Goal: Find specific page/section: Find specific page/section

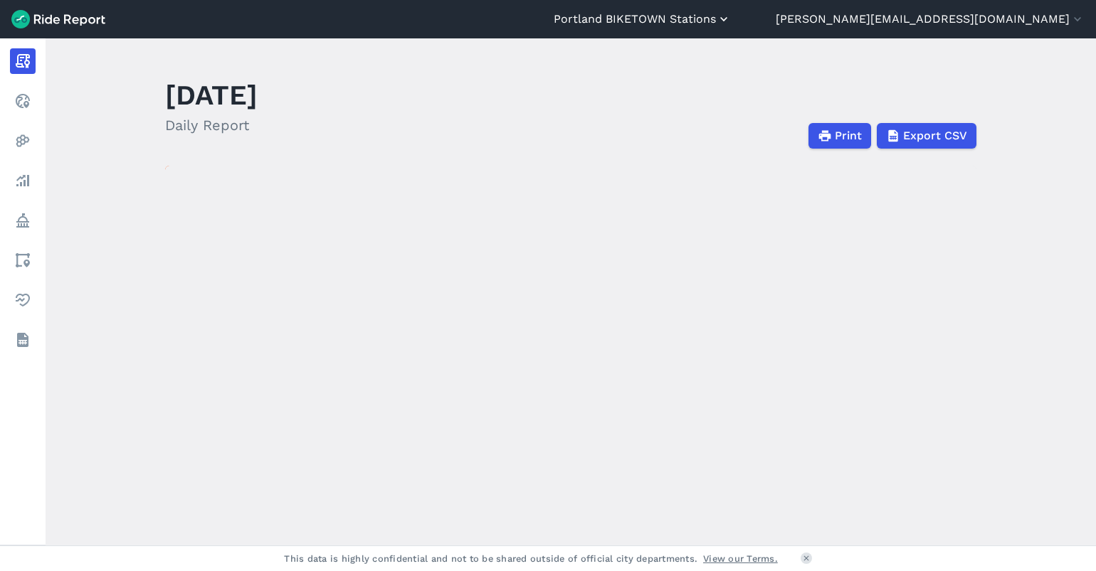
click at [731, 23] on button "Portland BIKETOWN Stations" at bounding box center [641, 19] width 177 height 17
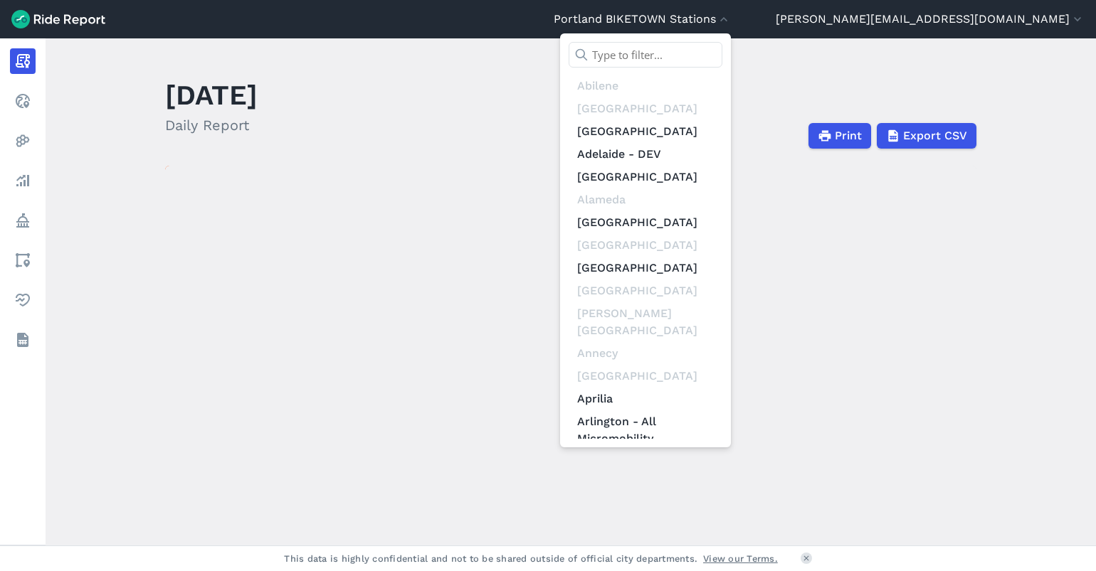
click at [722, 51] on input "text" at bounding box center [645, 55] width 154 height 26
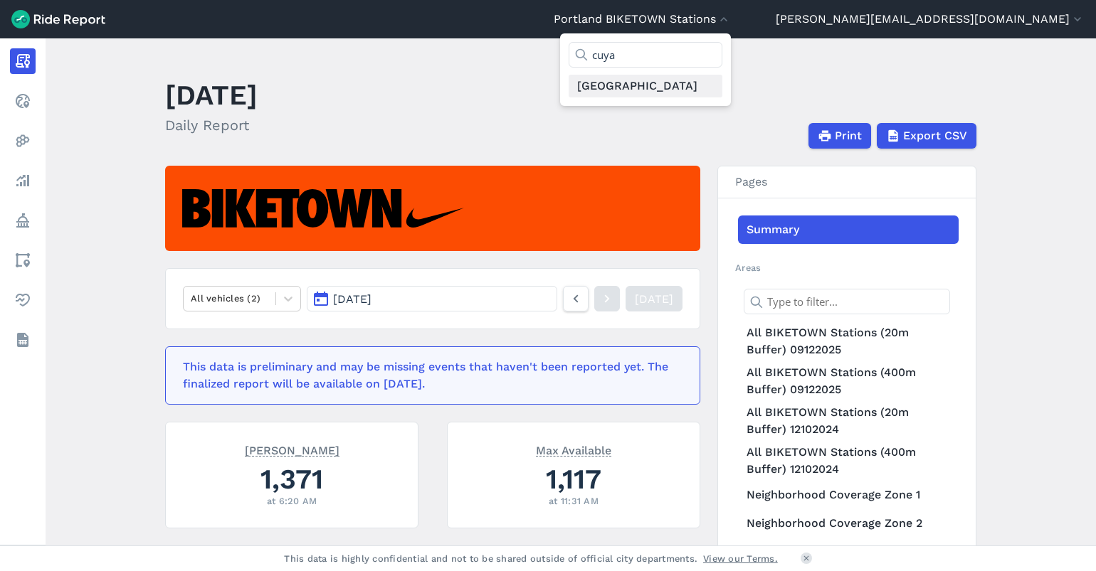
type input "cuya"
click at [722, 91] on link "[GEOGRAPHIC_DATA]" at bounding box center [645, 86] width 154 height 23
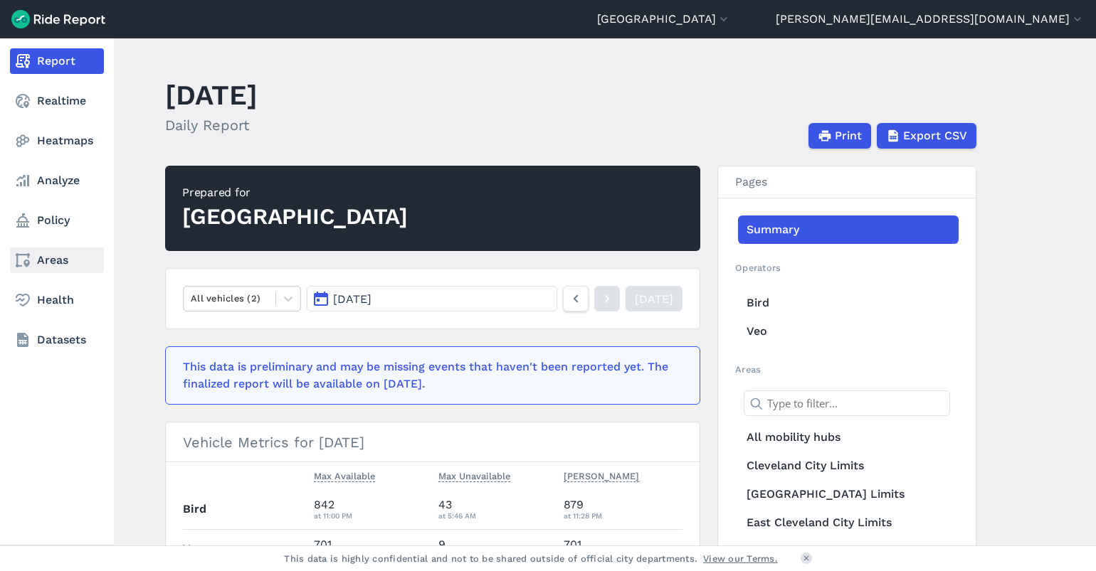
click at [46, 259] on link "Areas" at bounding box center [57, 261] width 94 height 26
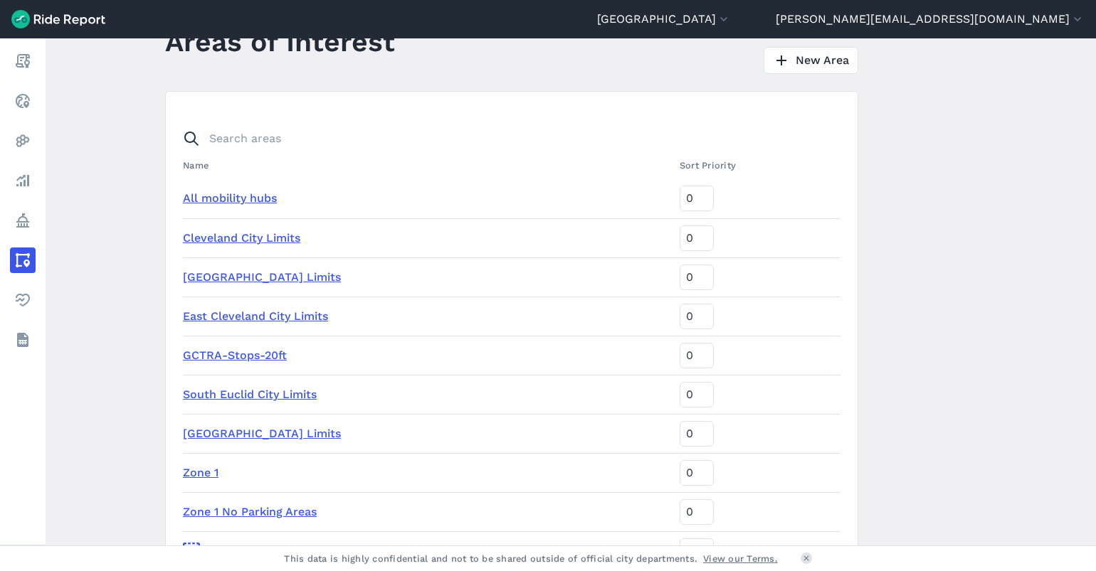
scroll to position [63, 0]
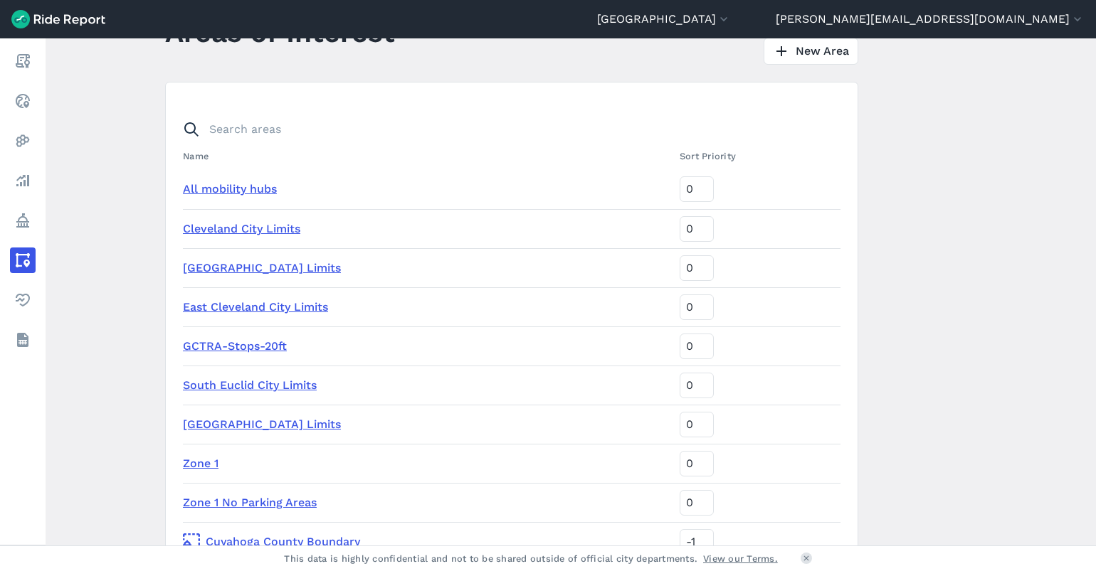
click at [210, 349] on link "GCTRA-Stops-20ft" at bounding box center [235, 346] width 104 height 14
